Goal: Task Accomplishment & Management: Manage account settings

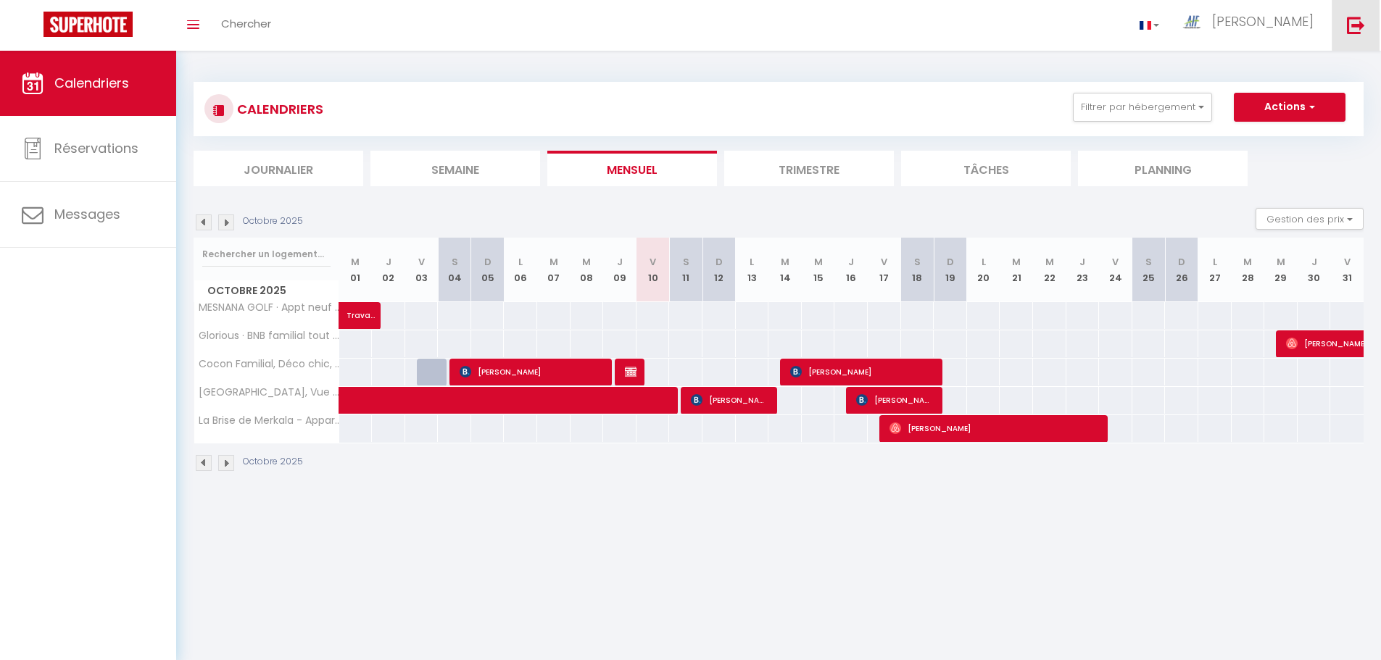
click at [1358, 27] on img at bounding box center [1356, 25] width 18 height 18
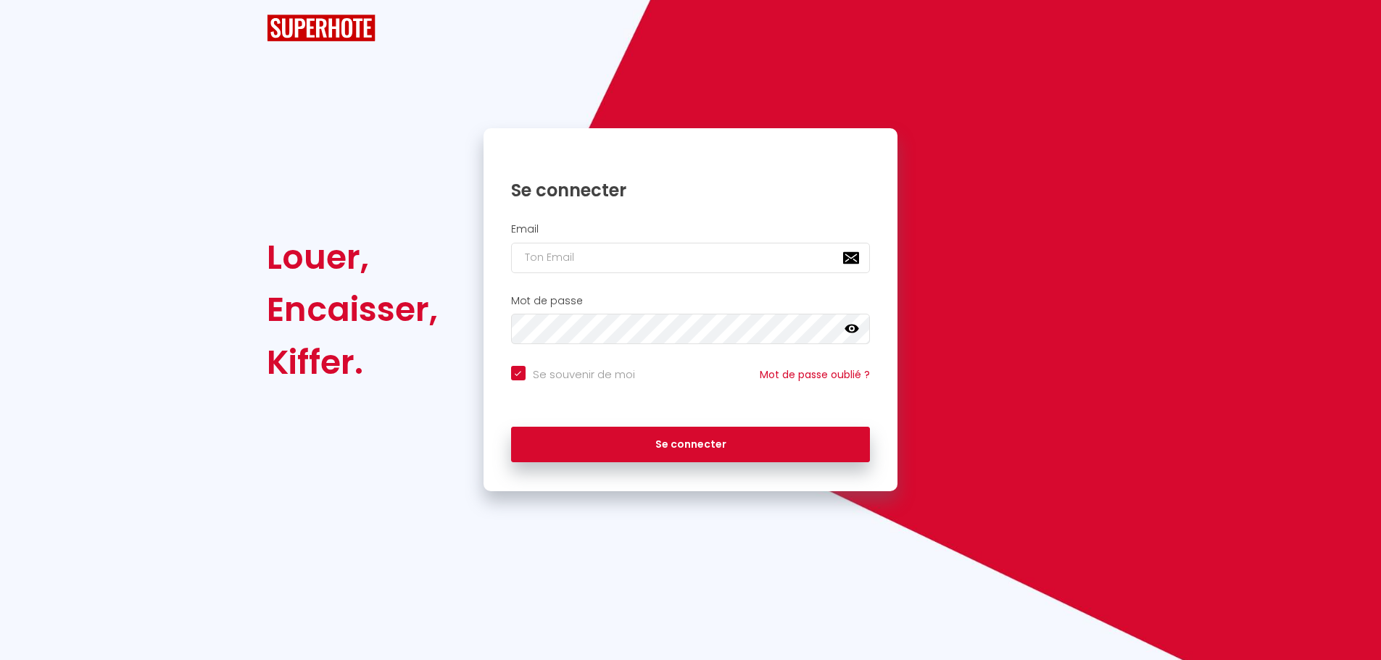
checkbox input "true"
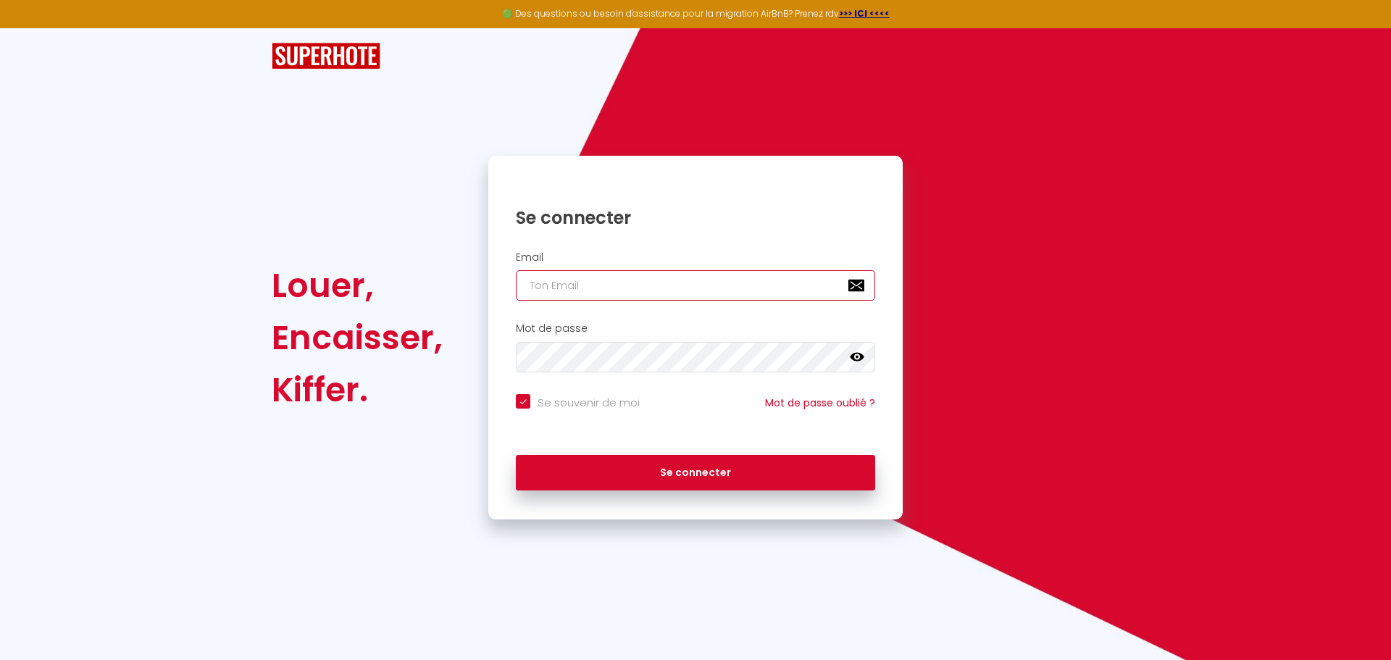
type input "[EMAIL_ADDRESS][DOMAIN_NAME]"
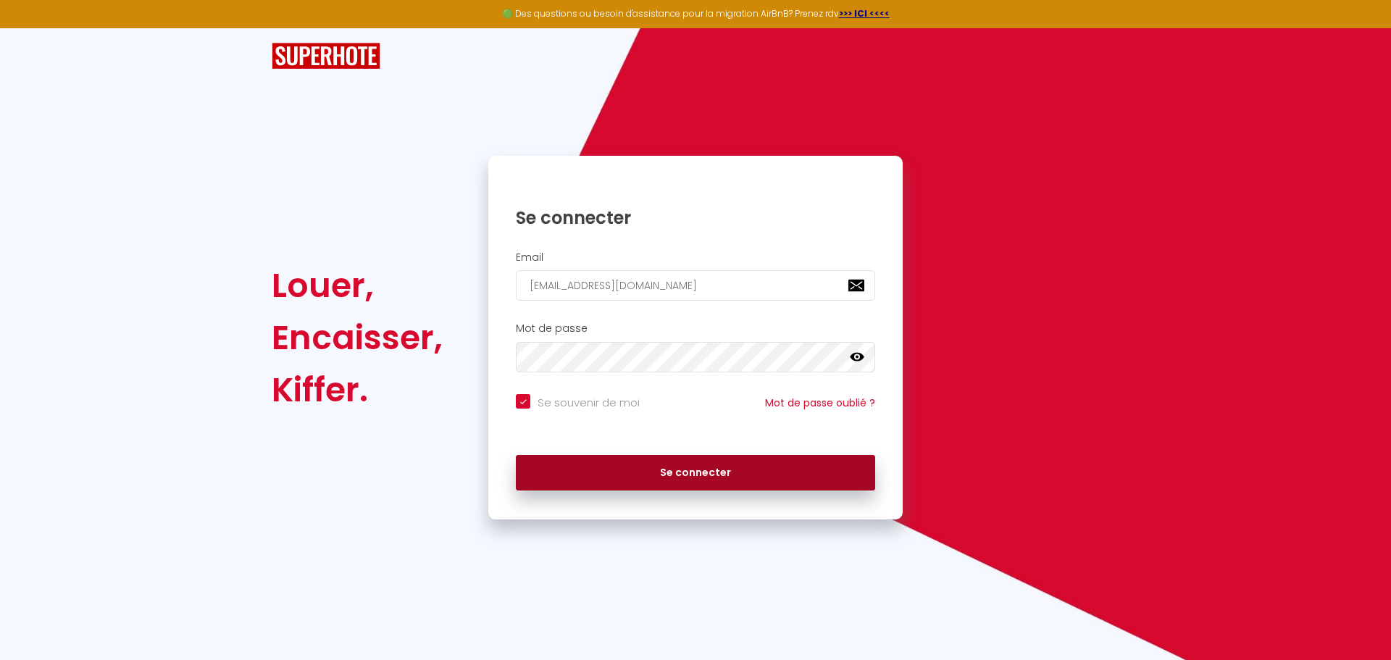
click at [670, 470] on button "Se connecter" at bounding box center [695, 473] width 359 height 36
checkbox input "true"
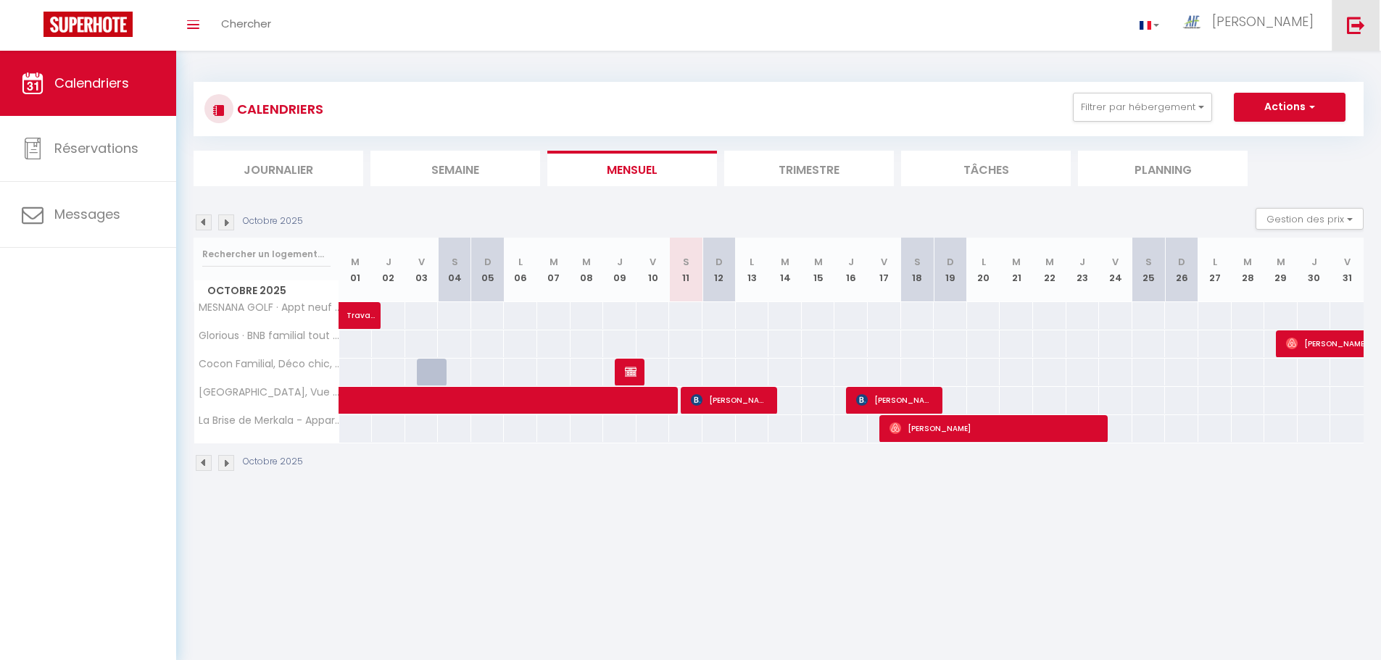
click at [1354, 29] on img at bounding box center [1356, 25] width 18 height 18
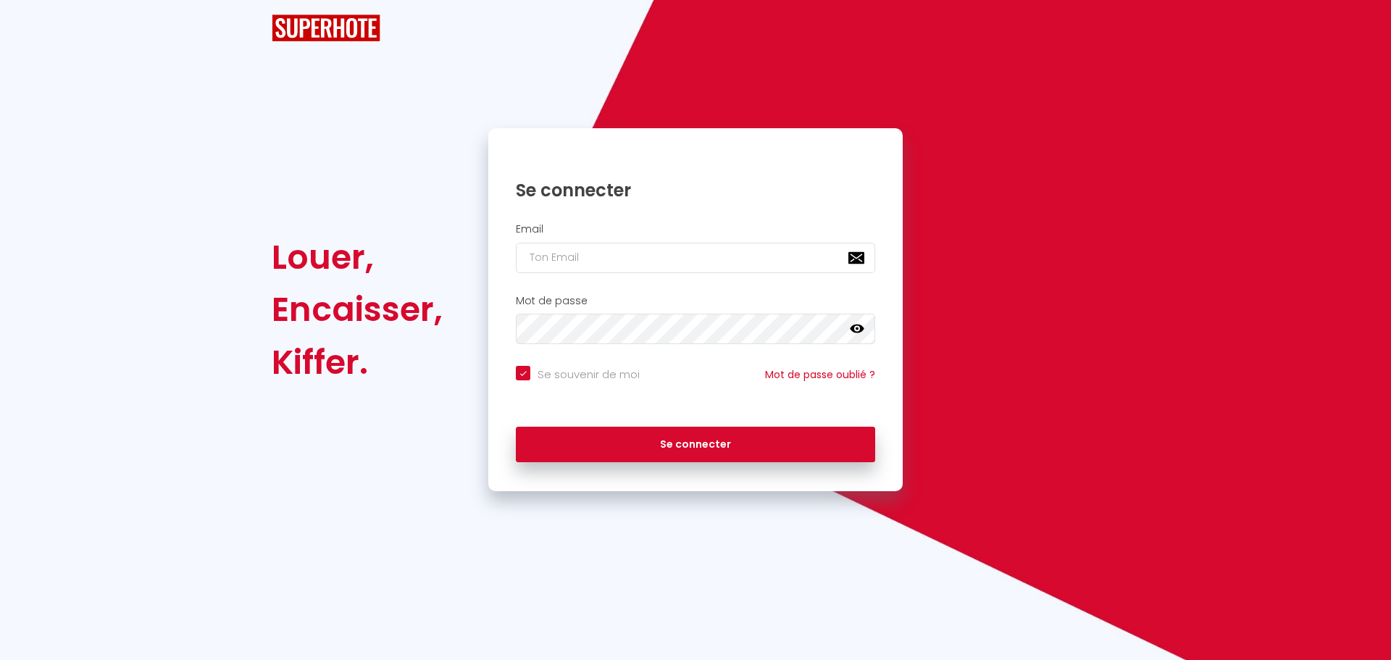
checkbox input "true"
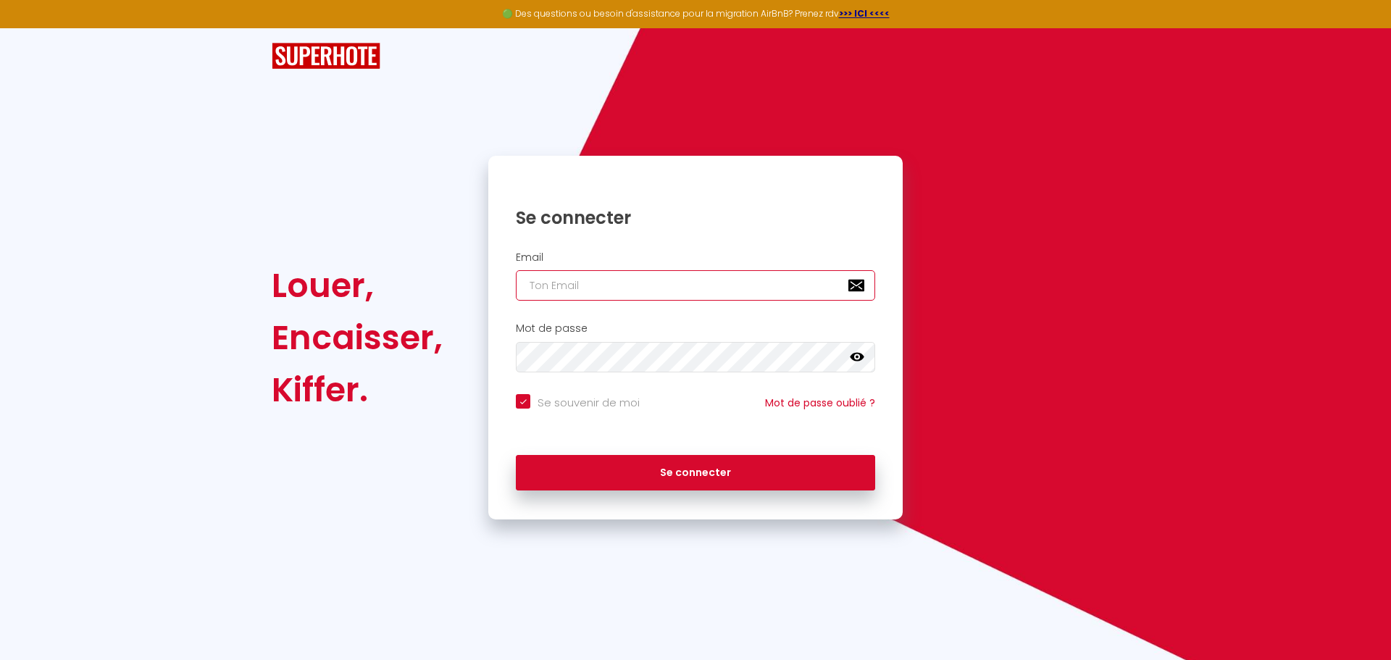
type input "[EMAIL_ADDRESS][DOMAIN_NAME]"
checkbox input "true"
click at [700, 290] on input "[EMAIL_ADDRESS][DOMAIN_NAME]" at bounding box center [695, 285] width 359 height 30
type input "[EMAIL_ADDRESS][DOMAIN_NAME]"
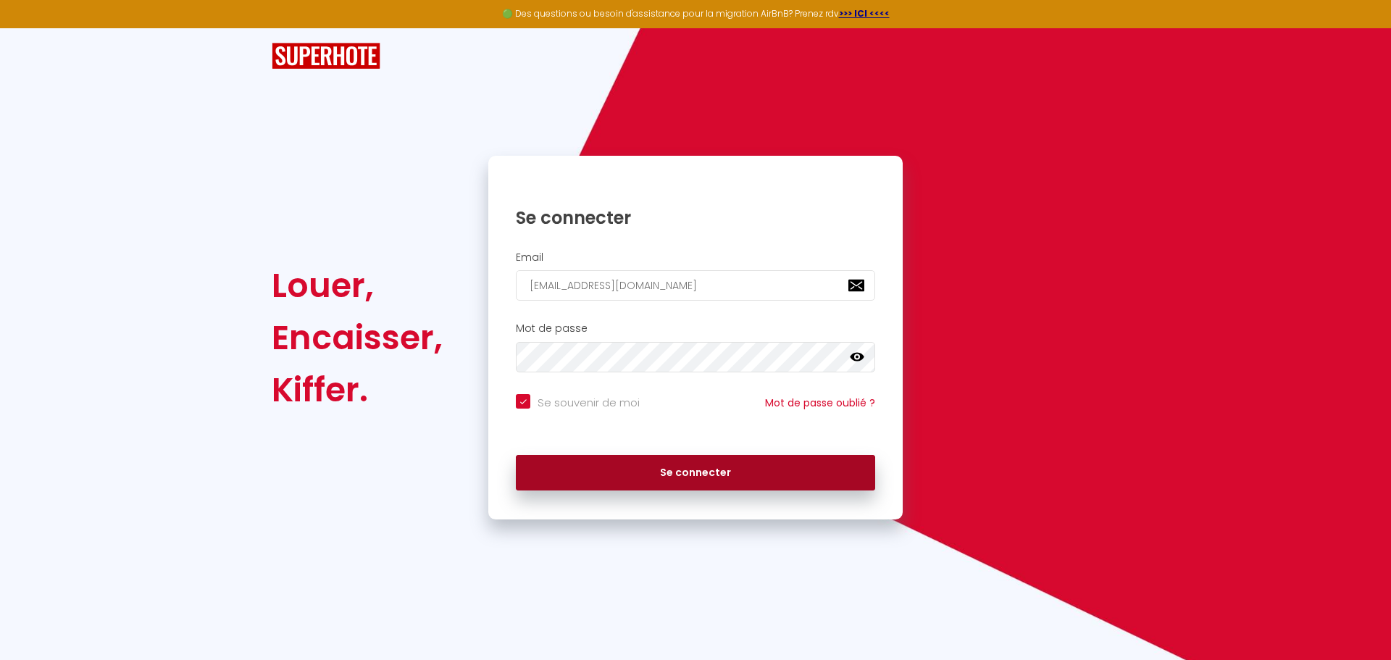
click at [674, 471] on button "Se connecter" at bounding box center [695, 473] width 359 height 36
checkbox input "true"
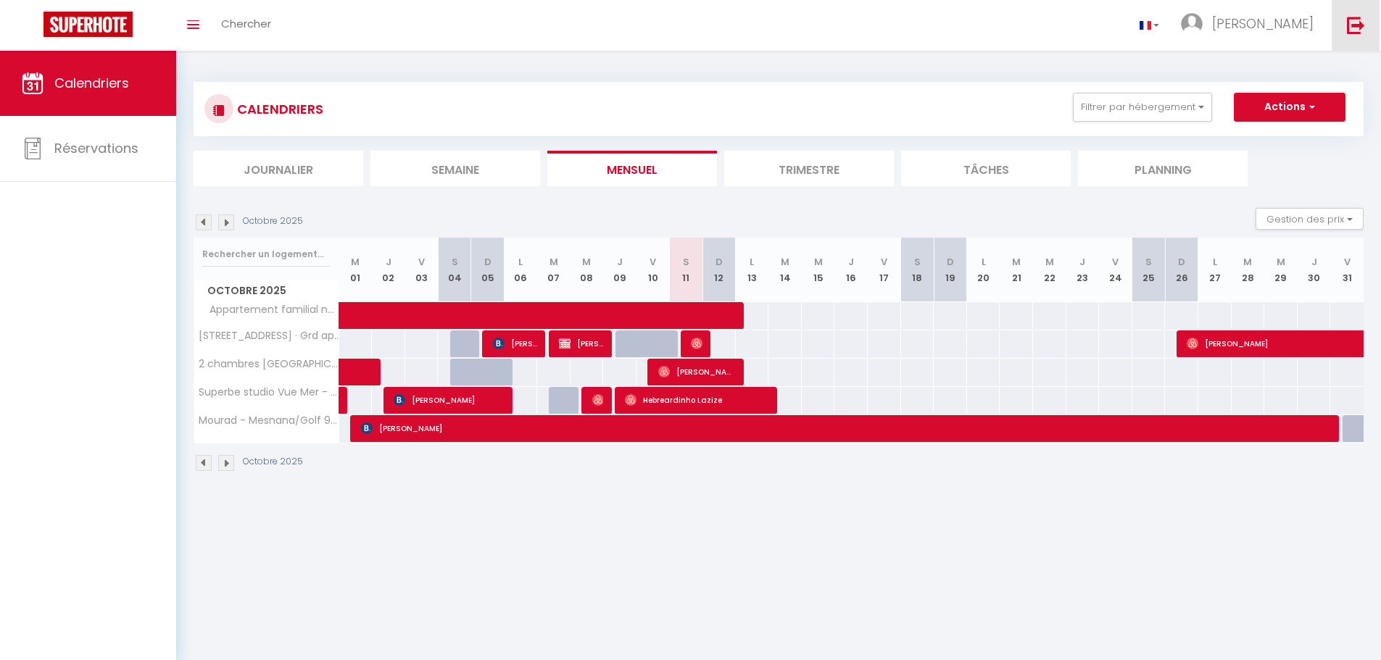
click at [1351, 28] on img at bounding box center [1356, 25] width 18 height 18
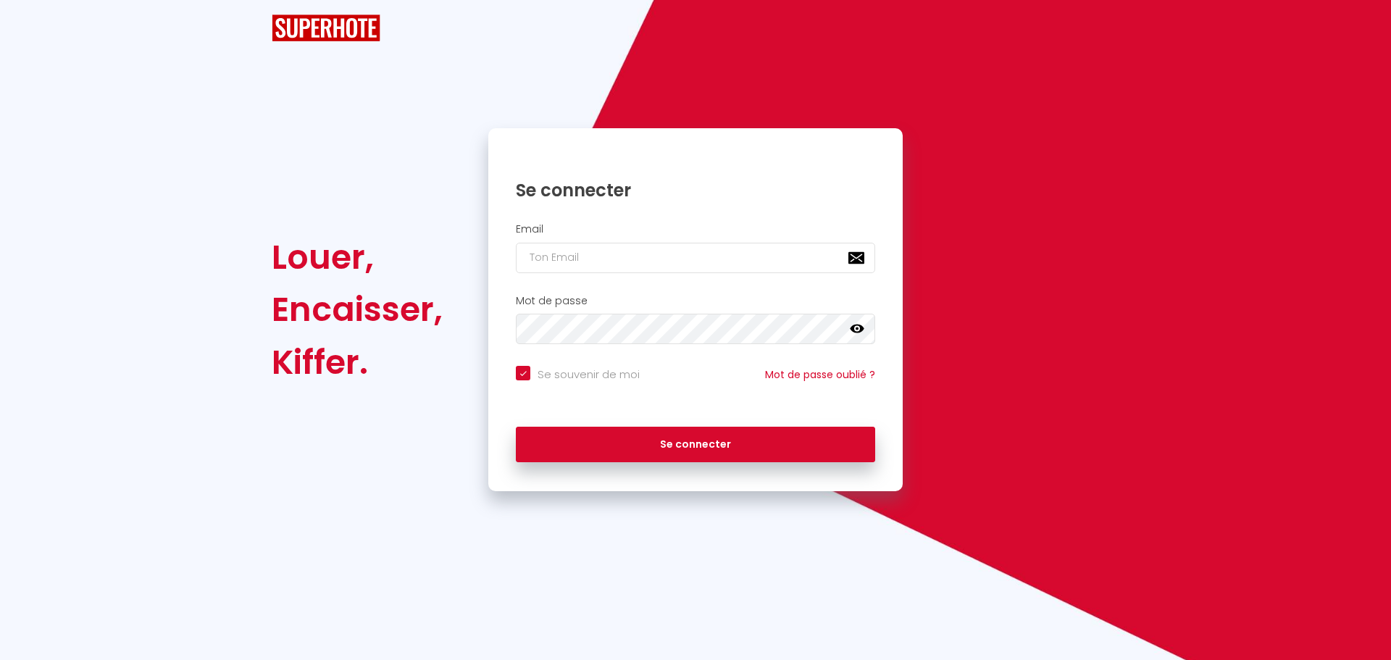
checkbox input "true"
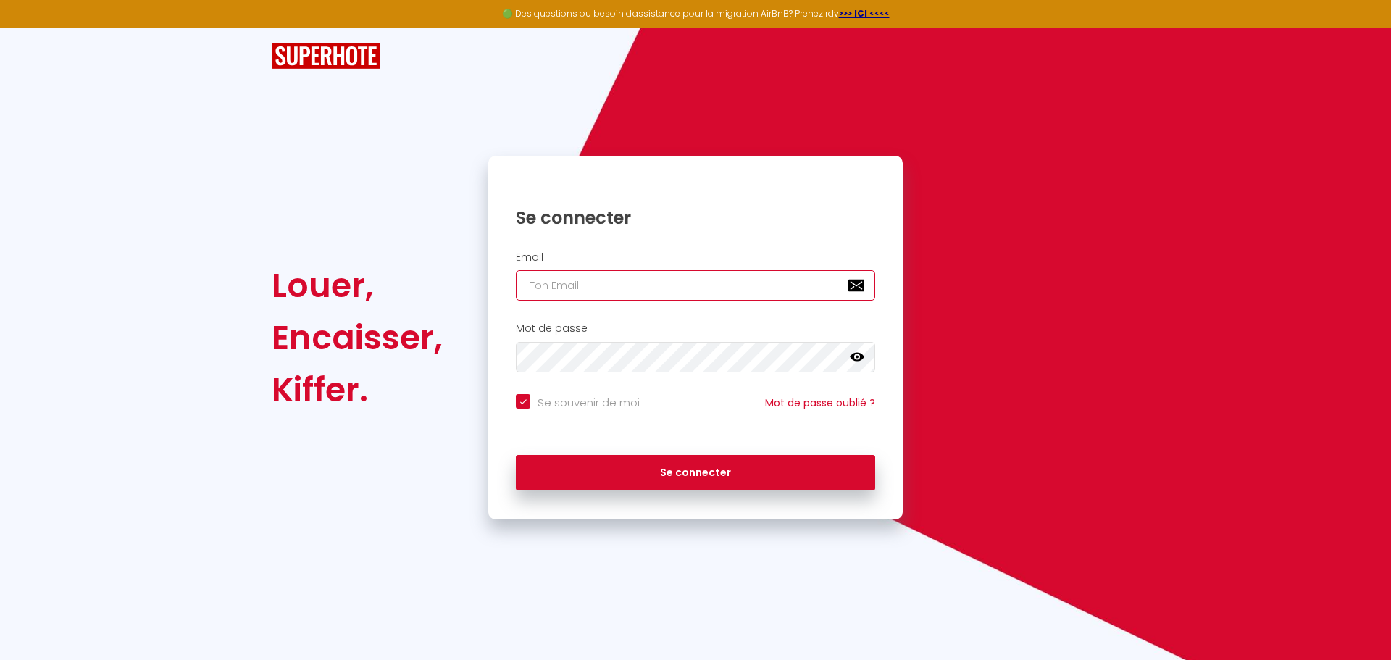
type input "[EMAIL_ADDRESS][DOMAIN_NAME]"
checkbox input "true"
click at [682, 295] on input "[EMAIL_ADDRESS][DOMAIN_NAME]" at bounding box center [695, 285] width 359 height 30
type input "[EMAIL_ADDRESS][DOMAIN_NAME]"
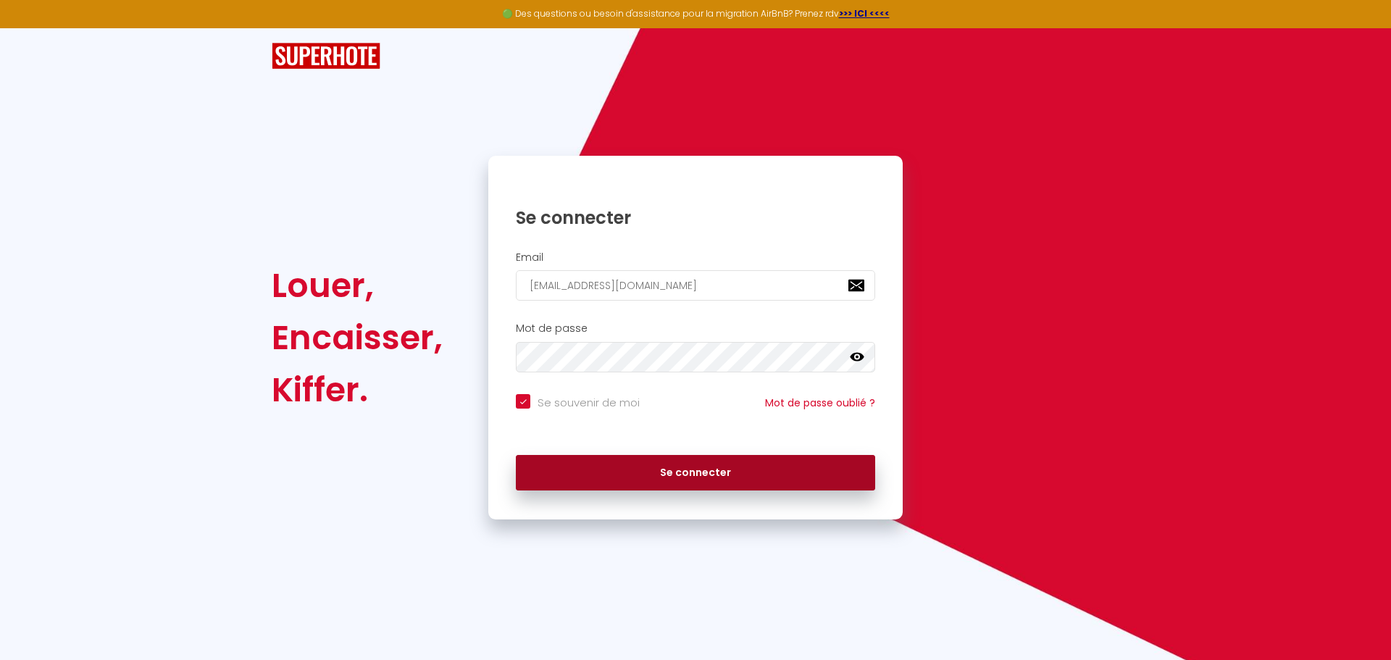
click at [678, 479] on button "Se connecter" at bounding box center [695, 473] width 359 height 36
checkbox input "true"
